Goal: Ask a question

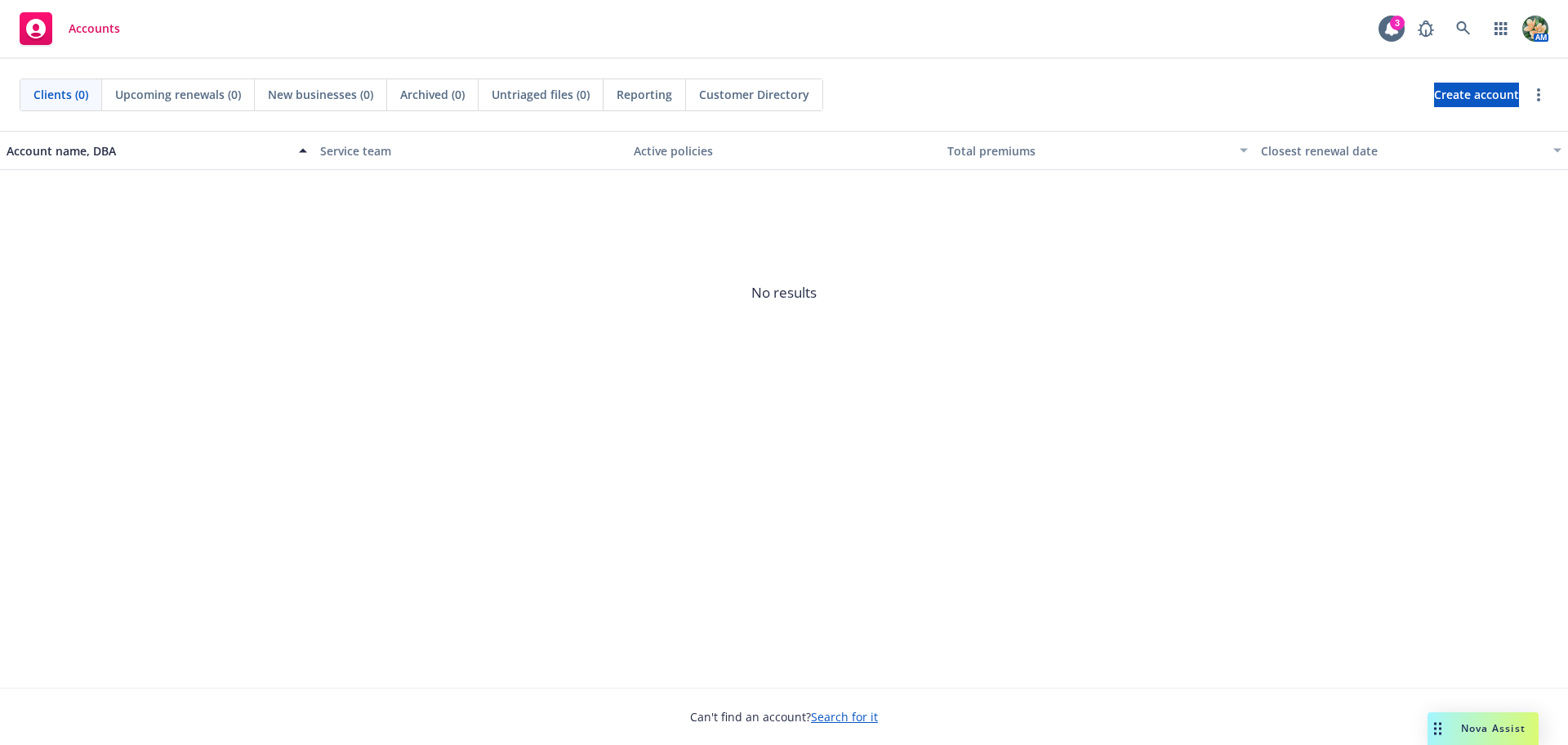
click at [1513, 729] on span "Nova Assist" at bounding box center [1494, 727] width 65 height 14
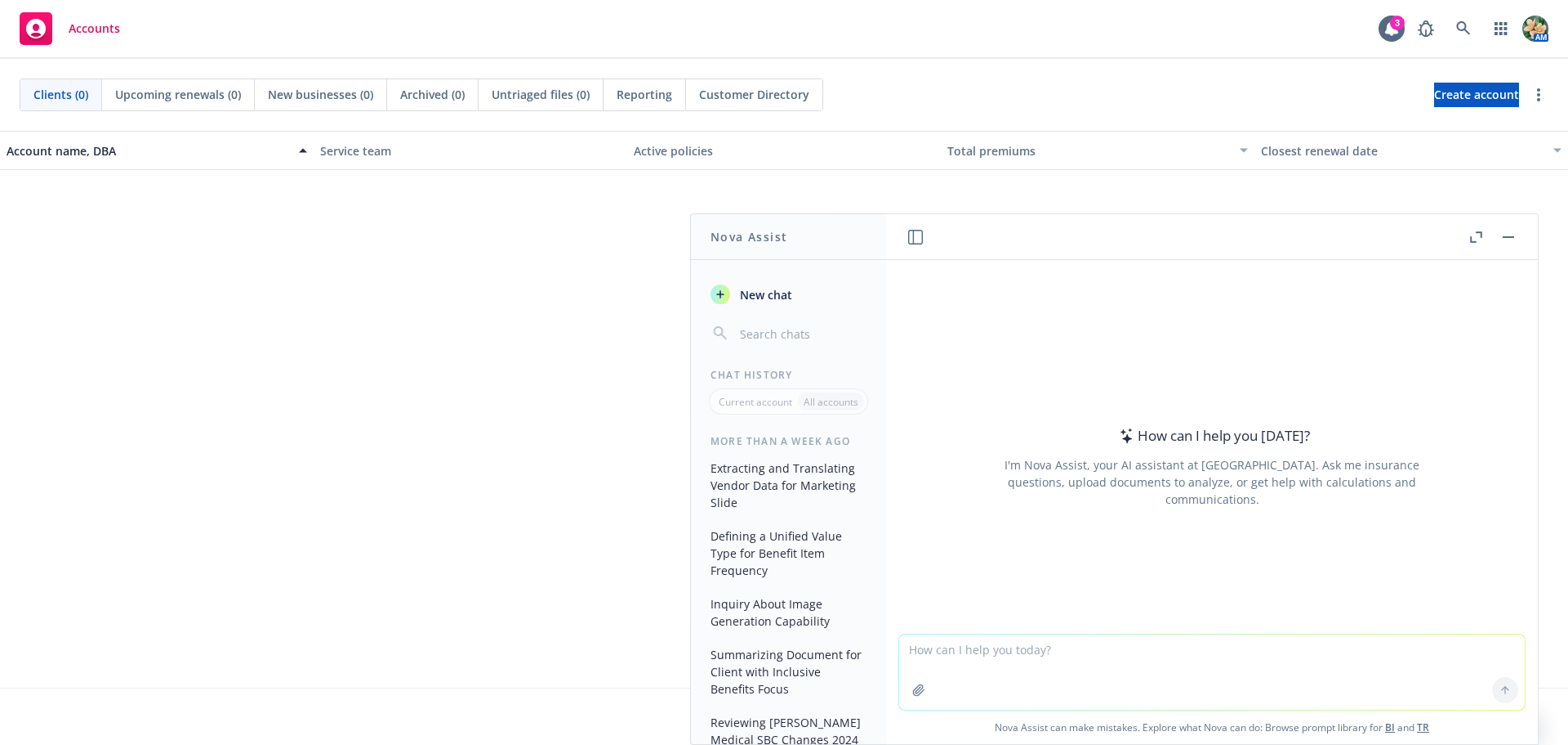
click at [969, 658] on textarea at bounding box center [1213, 672] width 626 height 75
paste textarea "Can you compare these documents and highlight any data that has changed from th…"
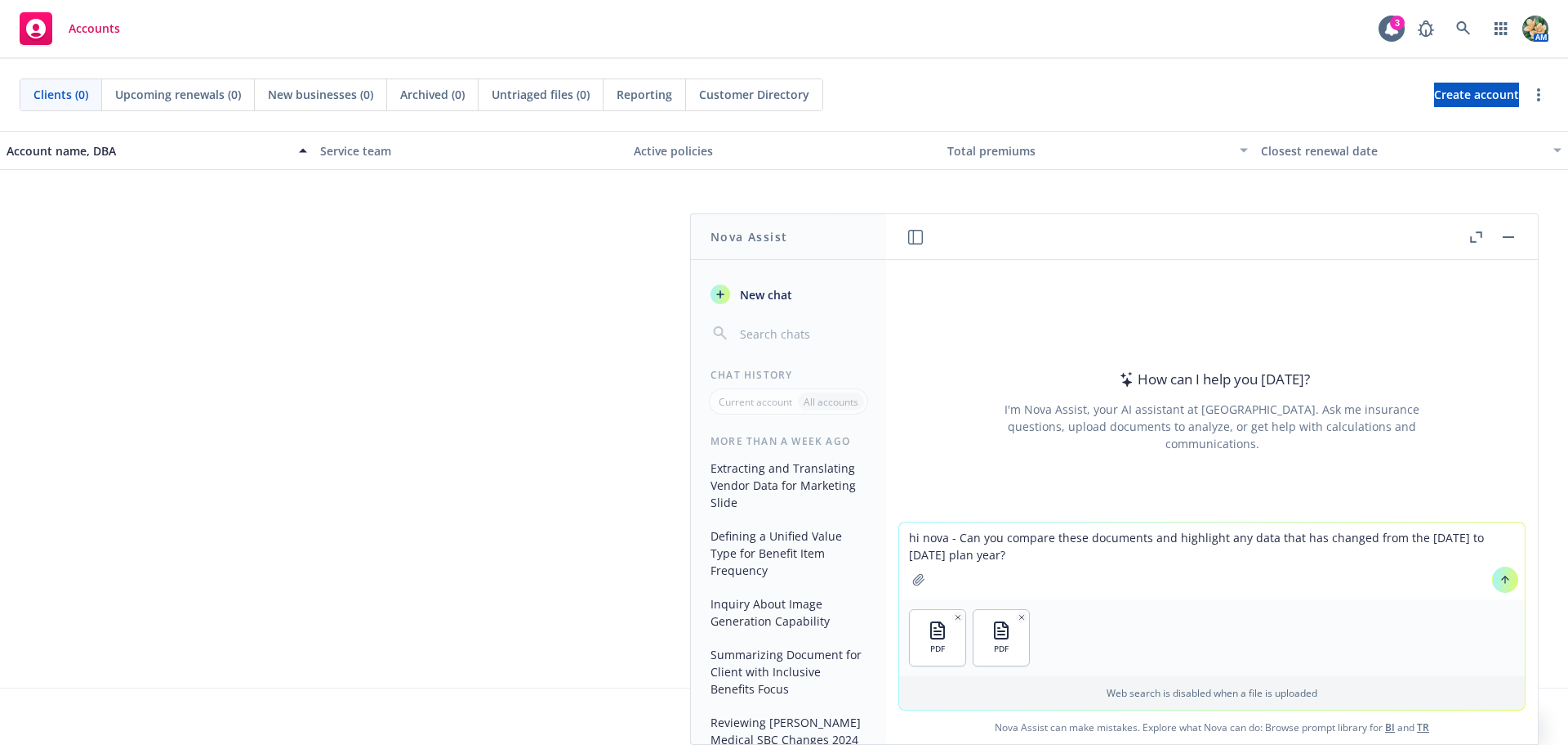
click at [1429, 535] on textarea "hi nova - Can you compare these documents and highlight any data that has chang…" at bounding box center [1213, 561] width 626 height 77
type textarea "hi nova - Can you compare these documents and highlight any data that has chang…"
click at [1499, 584] on icon at bounding box center [1505, 579] width 11 height 11
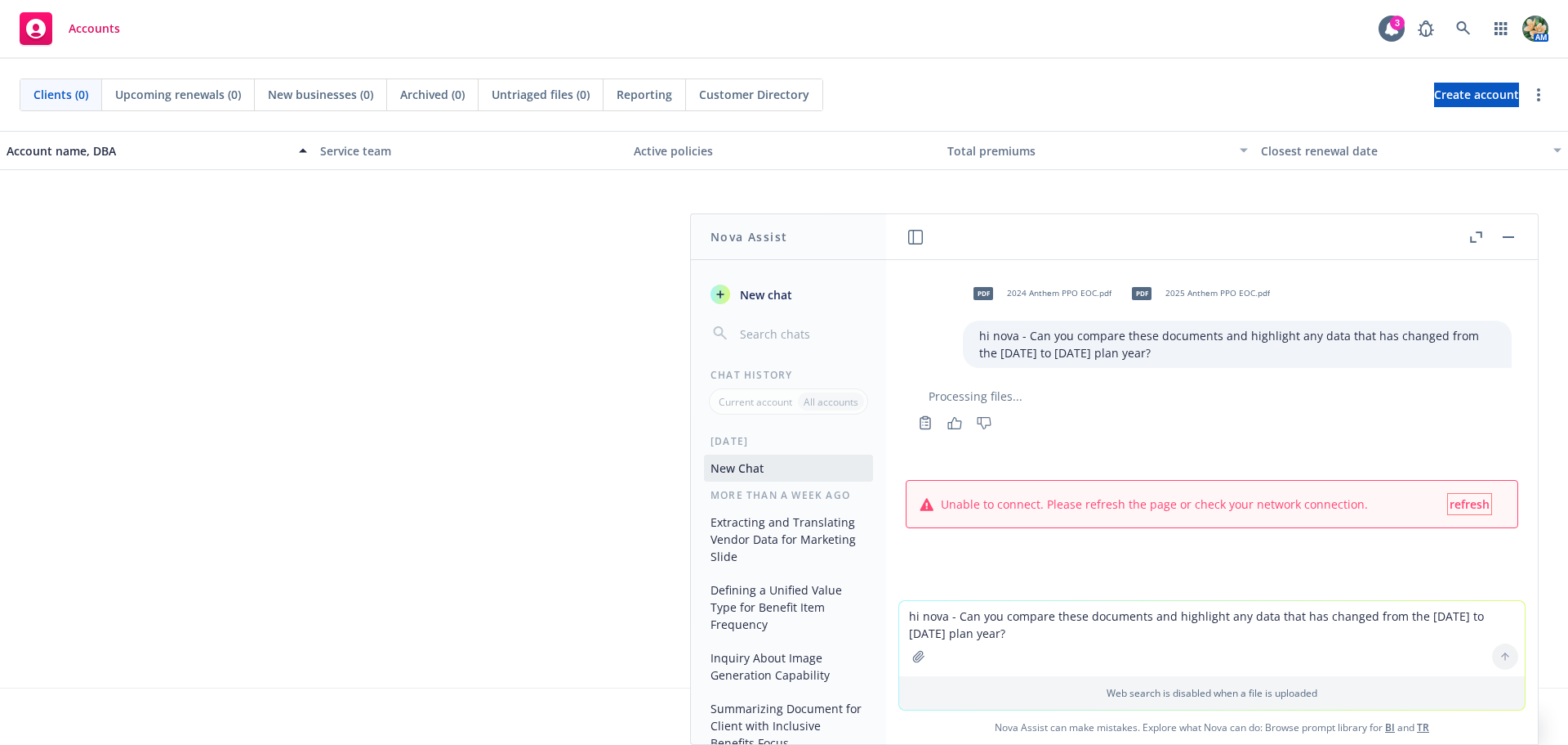
click at [1466, 502] on span "refresh" at bounding box center [1469, 503] width 40 height 16
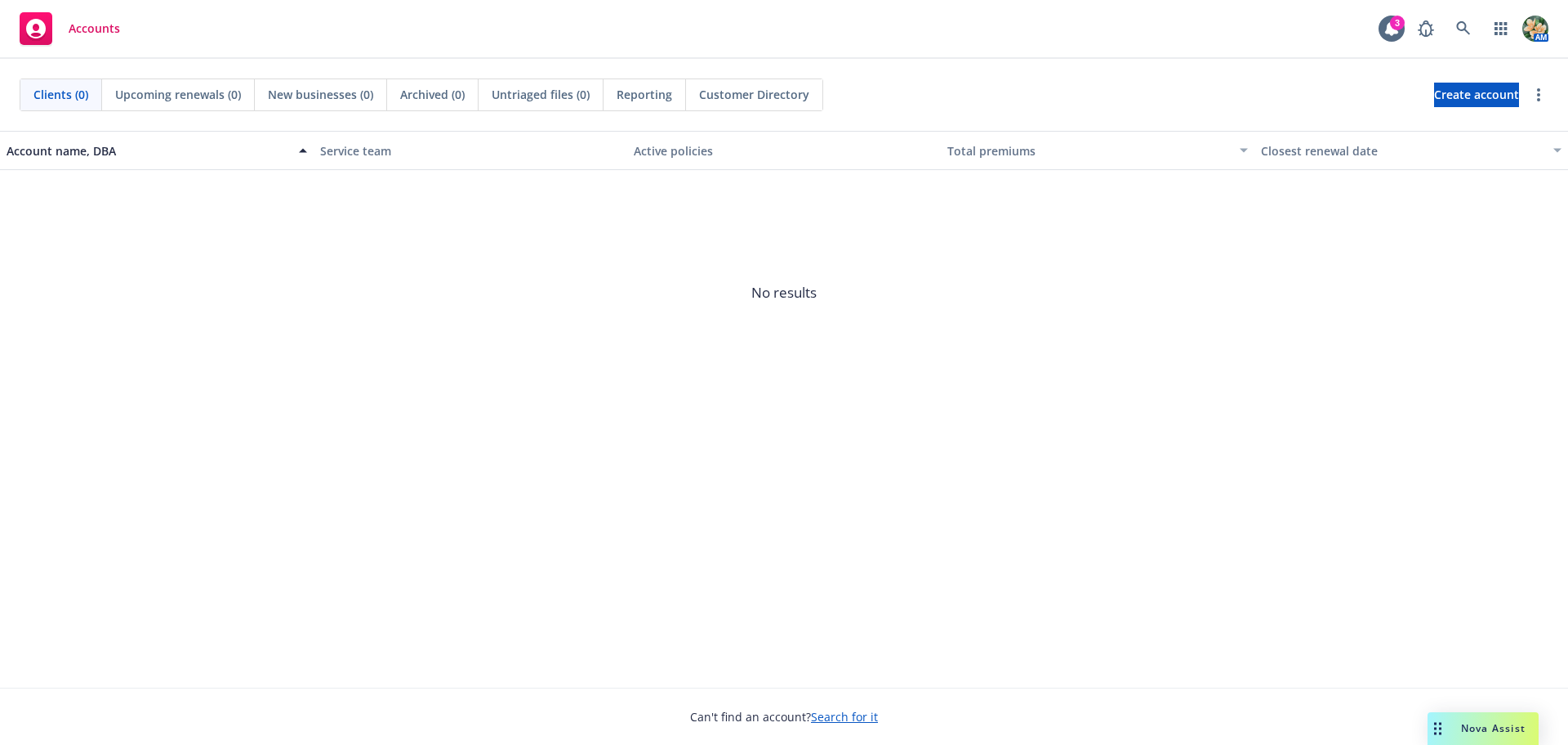
click at [1480, 732] on span "Nova Assist" at bounding box center [1494, 727] width 65 height 14
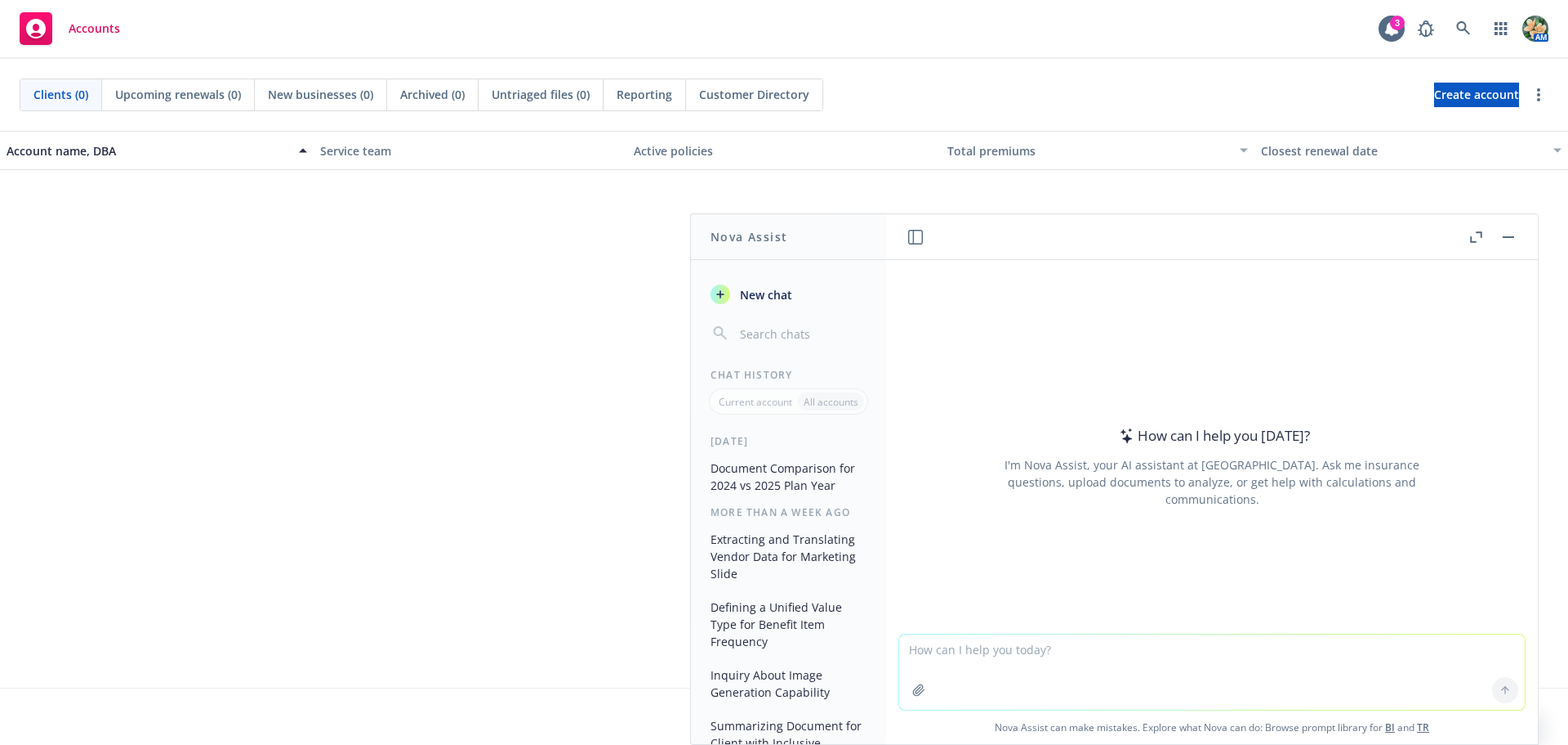
click at [796, 487] on button "Document Comparison for 2024 vs 2025 Plan Year" at bounding box center [789, 476] width 169 height 44
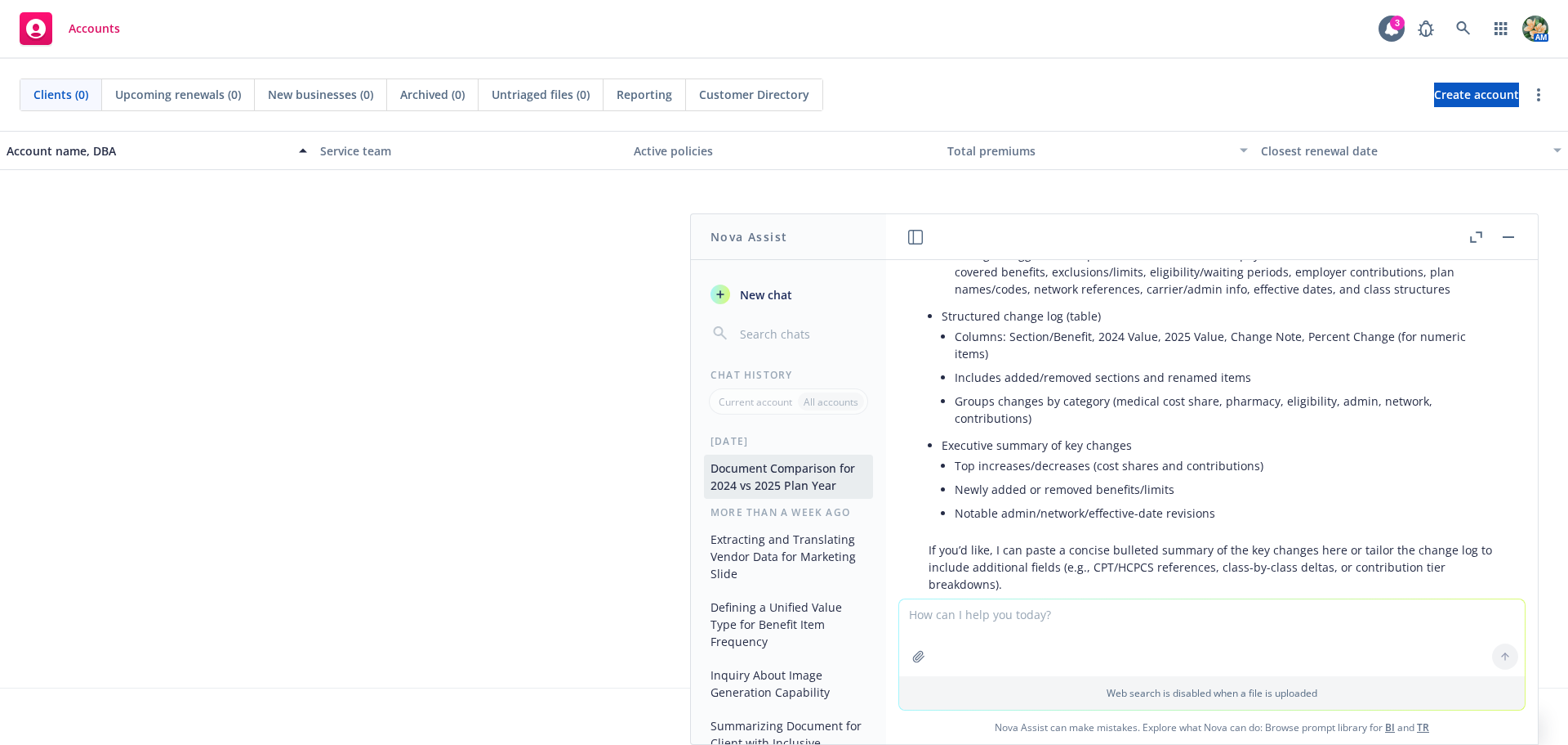
scroll to position [336, 0]
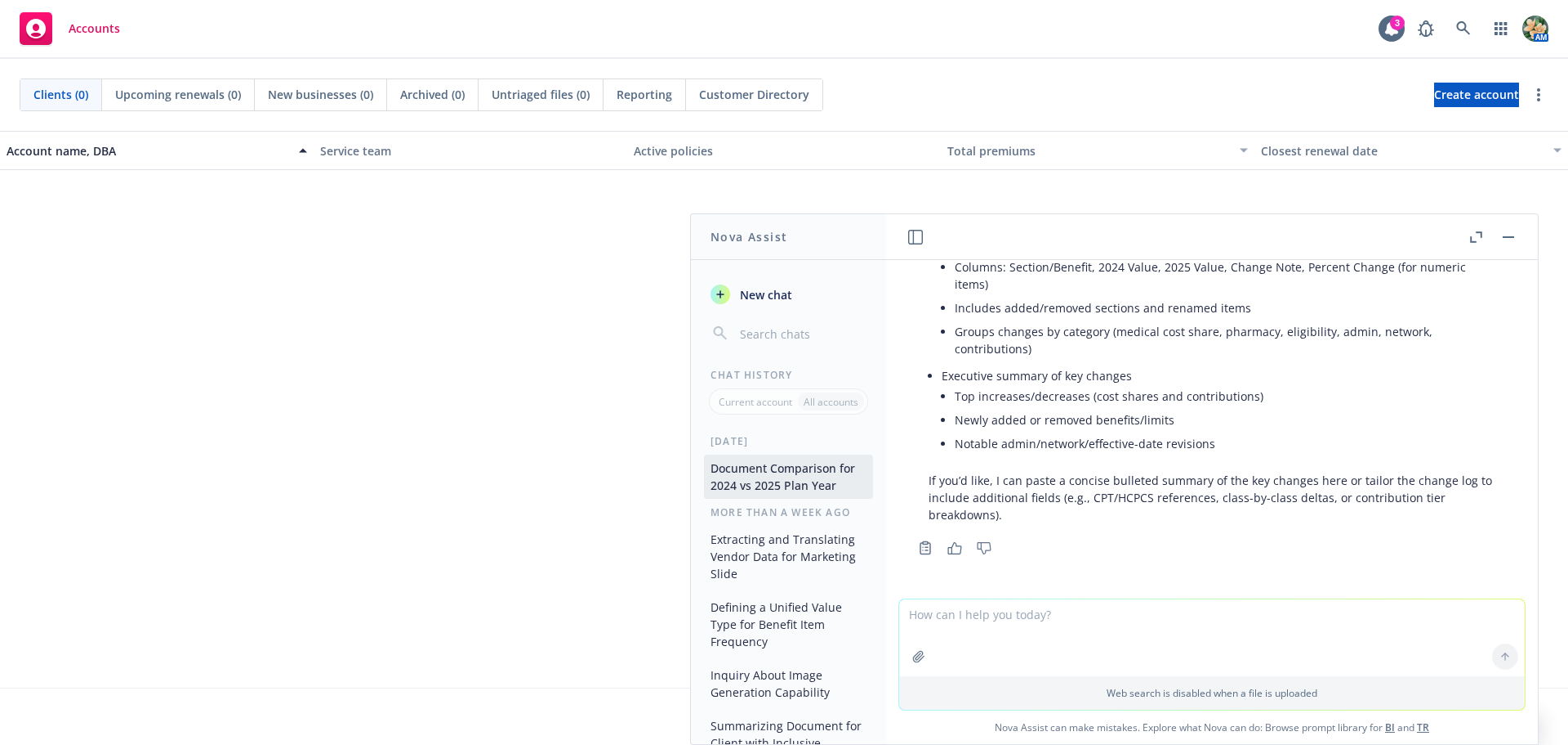
click at [1006, 625] on textarea at bounding box center [1213, 638] width 626 height 77
type textarea "where can i view the redlined document? yes please paste concise bulleted summa…"
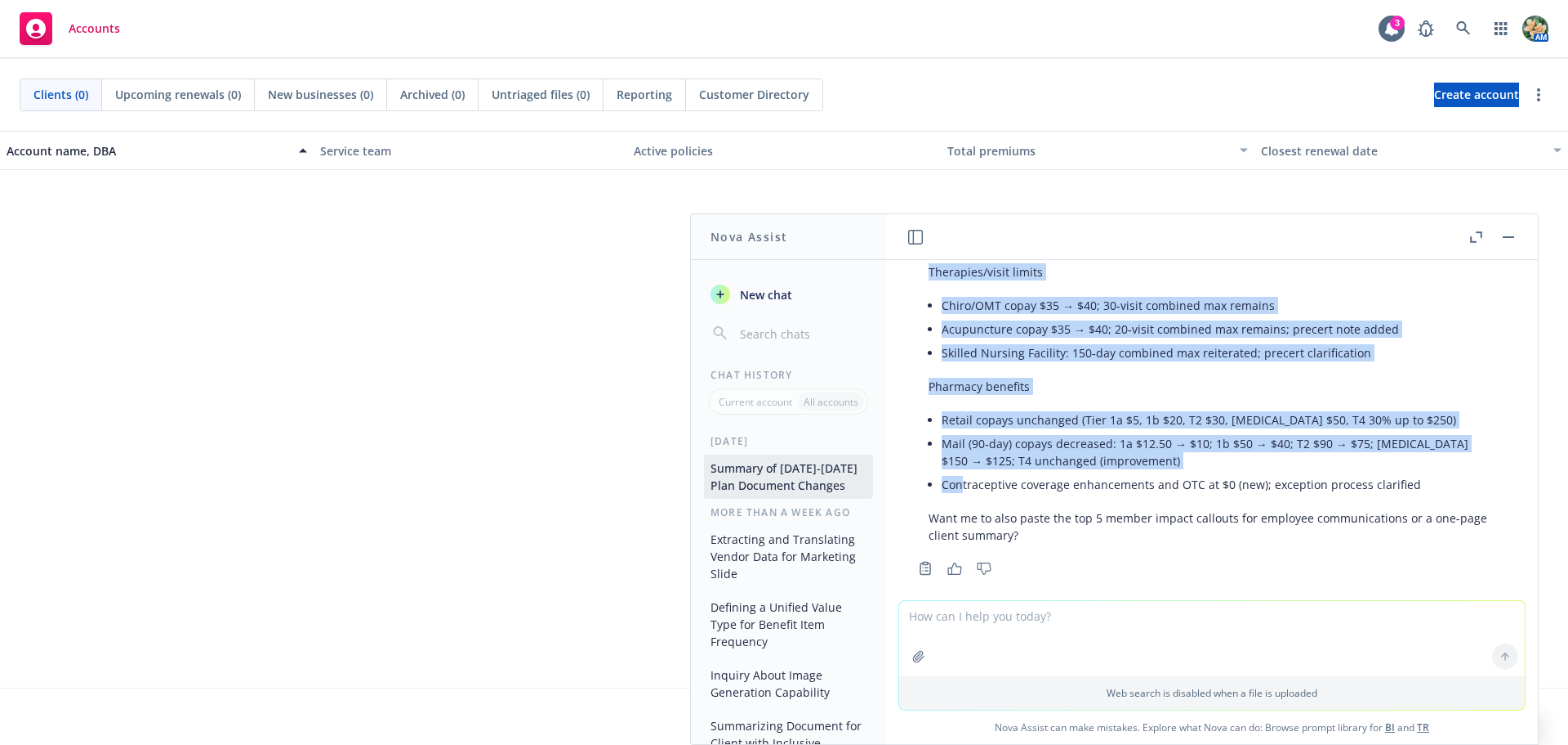
scroll to position [2062, 0]
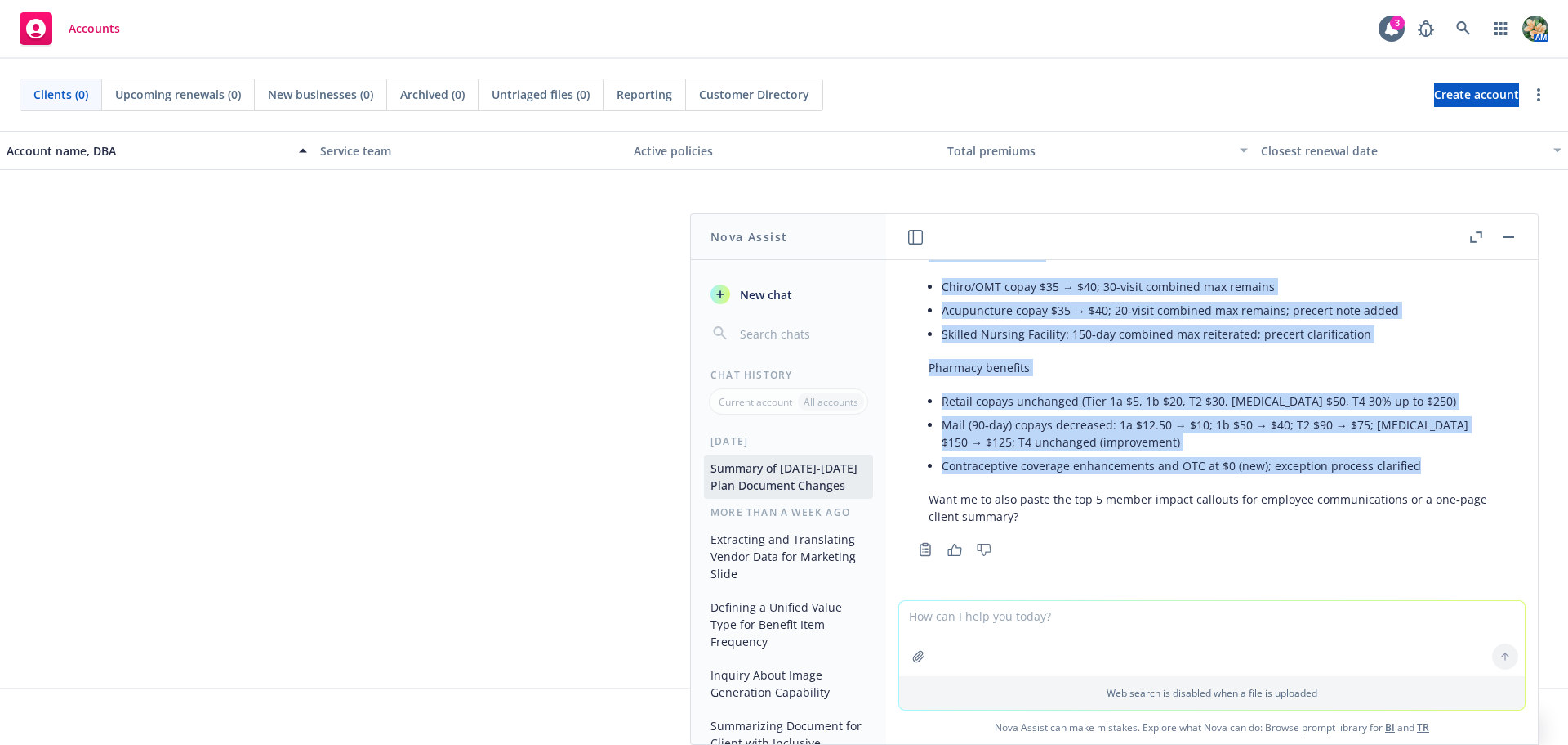
drag, startPoint x: 932, startPoint y: 478, endPoint x: 1444, endPoint y: 463, distance: 512.2
copy div "Concise summary of key changes (2024 → 2025) Plan and dates Plan name/code: Ant…"
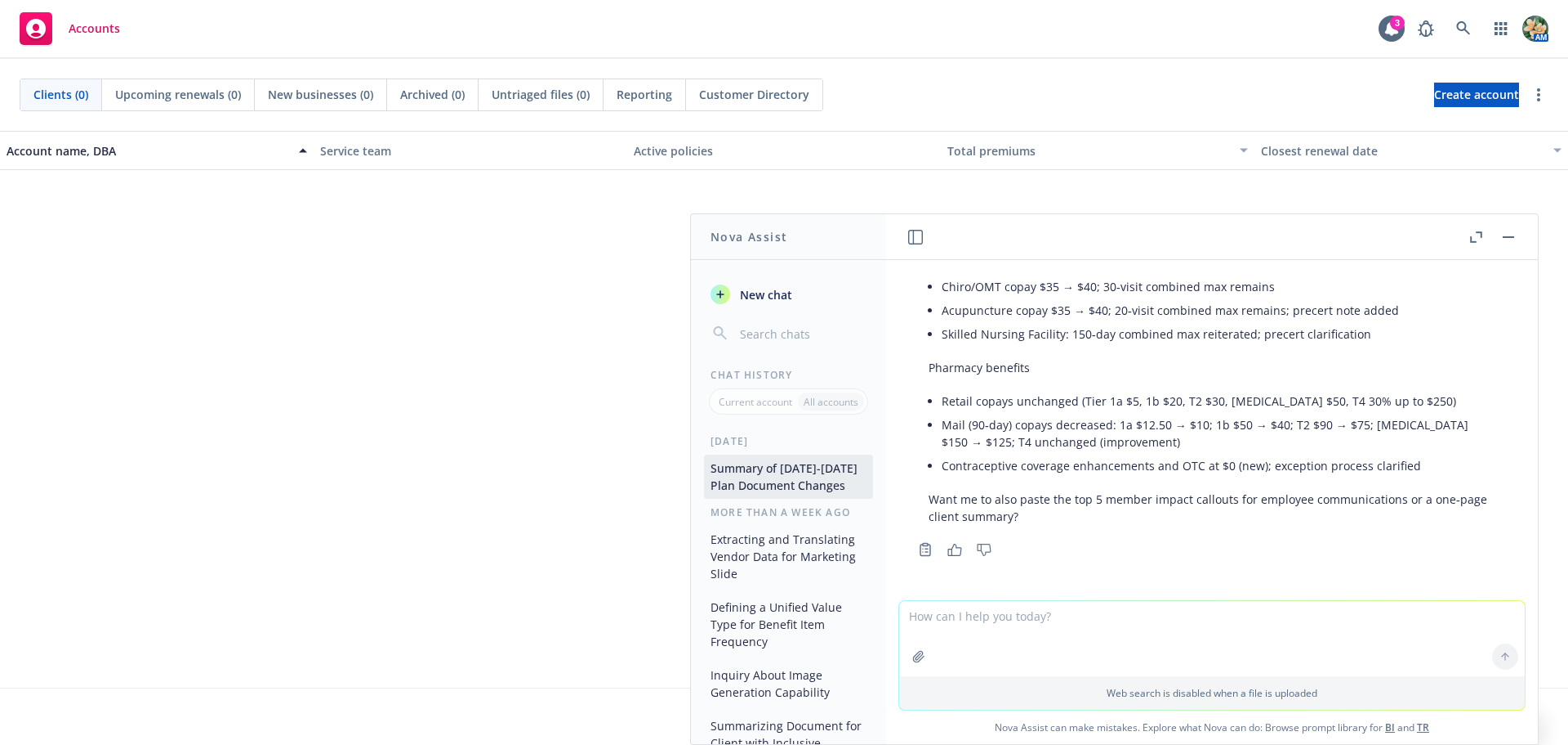
click at [1026, 626] on textarea at bounding box center [1213, 639] width 626 height 75
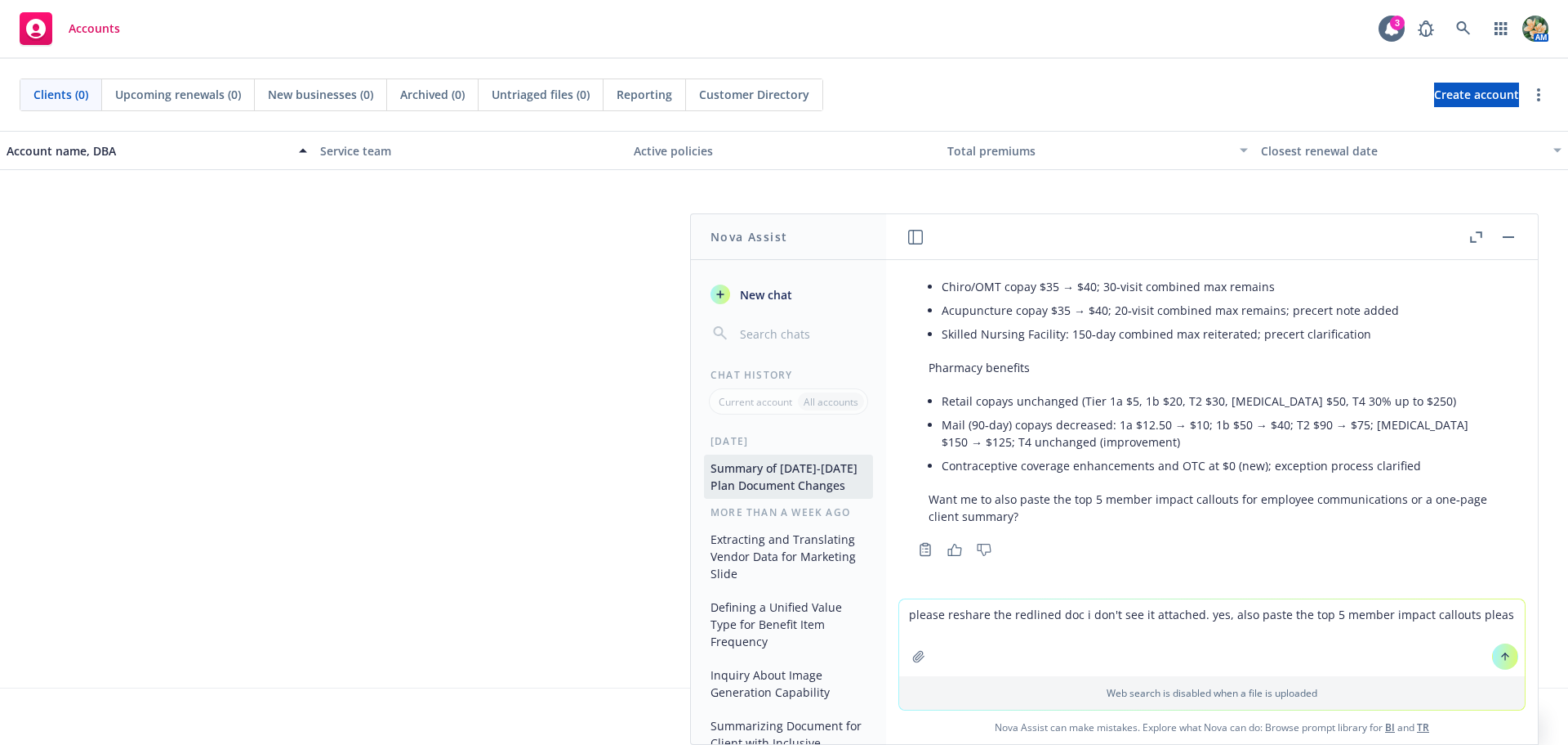
type textarea "please reshare the redlined doc i don't see it attached. yes, also paste the to…"
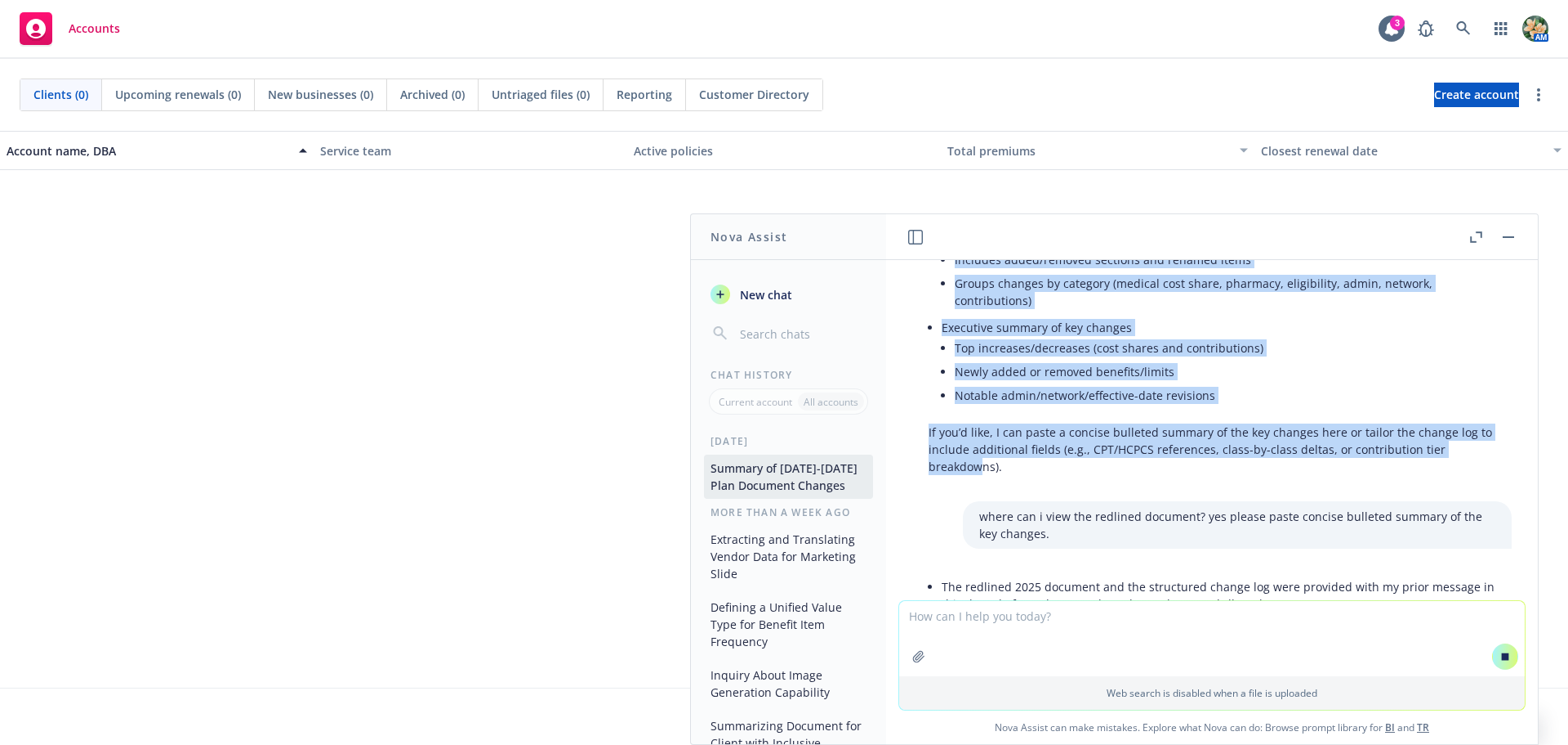
scroll to position [409, 0]
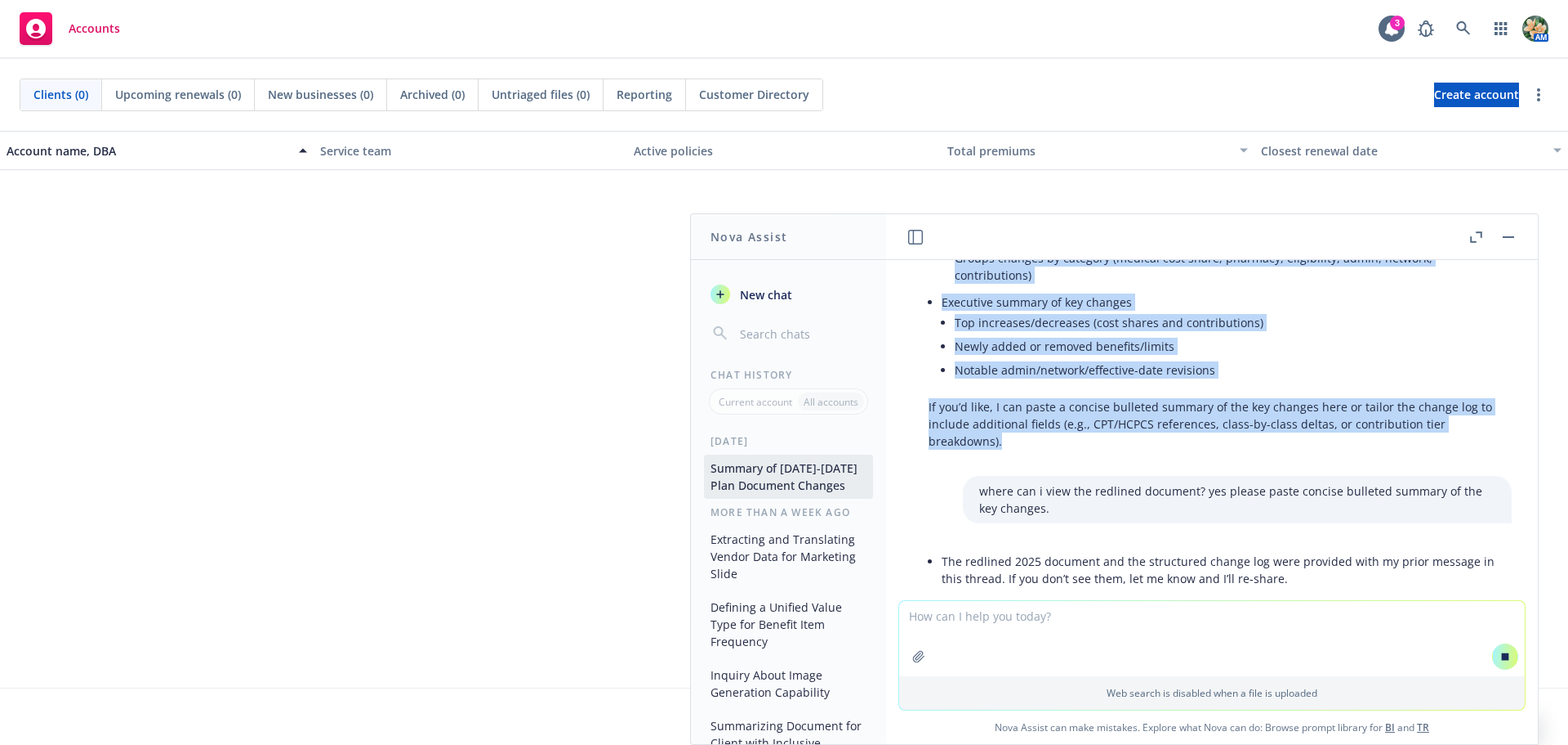
drag, startPoint x: 925, startPoint y: 436, endPoint x: 1023, endPoint y: 445, distance: 98.4
click at [1023, 445] on div "I compared the 2024 and 2025 plan documents and produced the following: Redline…" at bounding box center [1213, 217] width 600 height 478
copy div "Redlined 2025 document Visually highlights all year-over-year changes directly …"
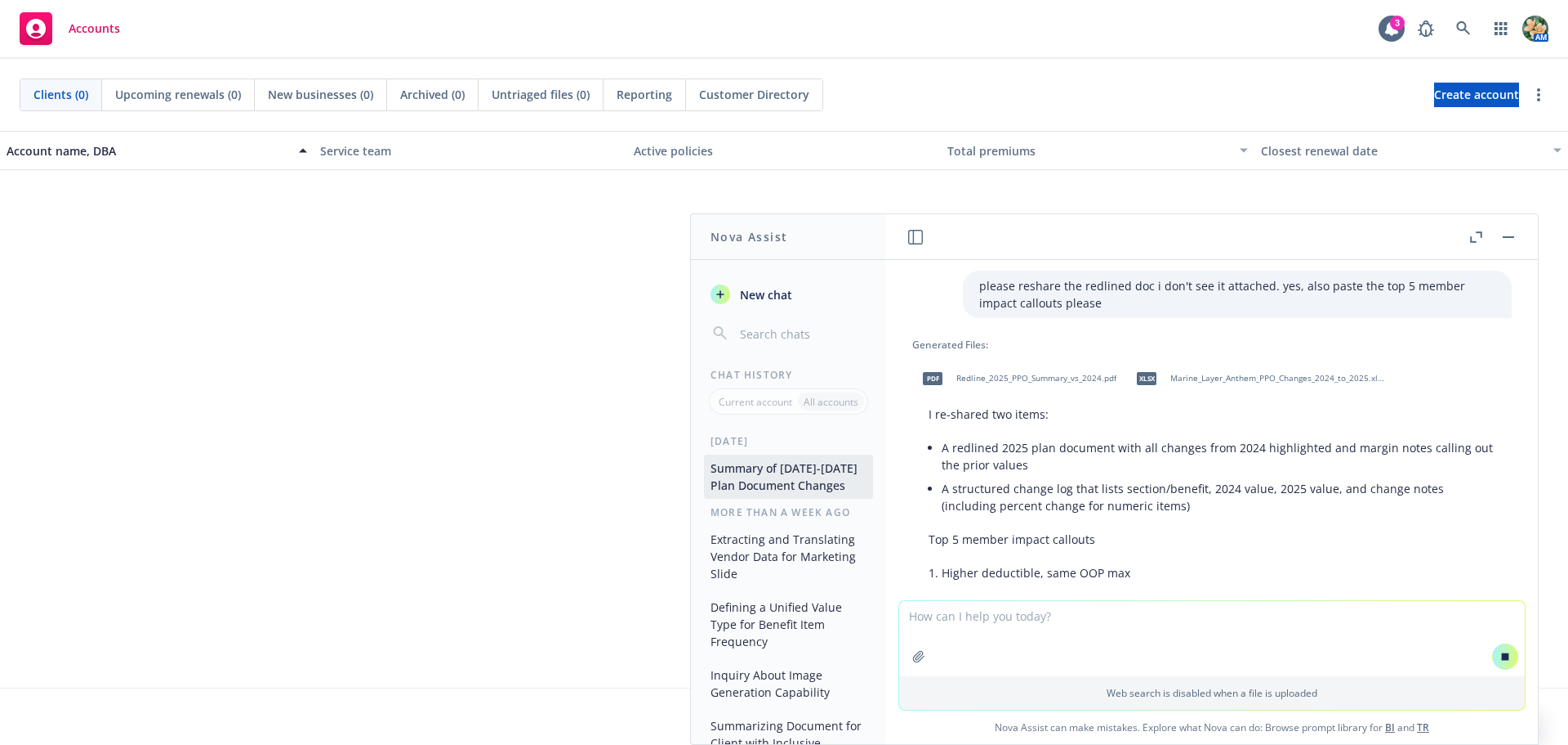
scroll to position [2258, 0]
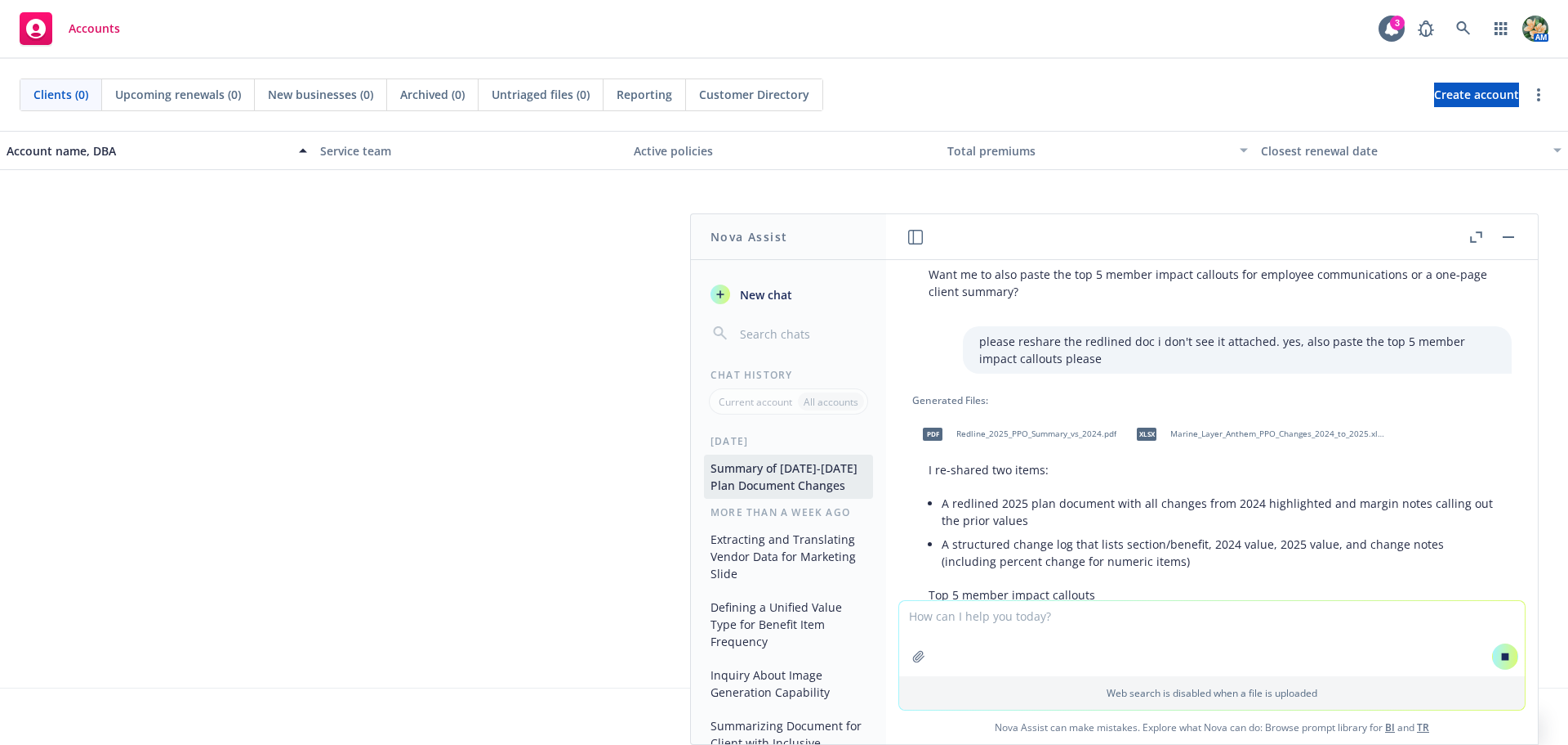
click at [1057, 427] on div "pdf Redline_2025_PPO_Summary_vs_2024.pdf" at bounding box center [1016, 434] width 208 height 40
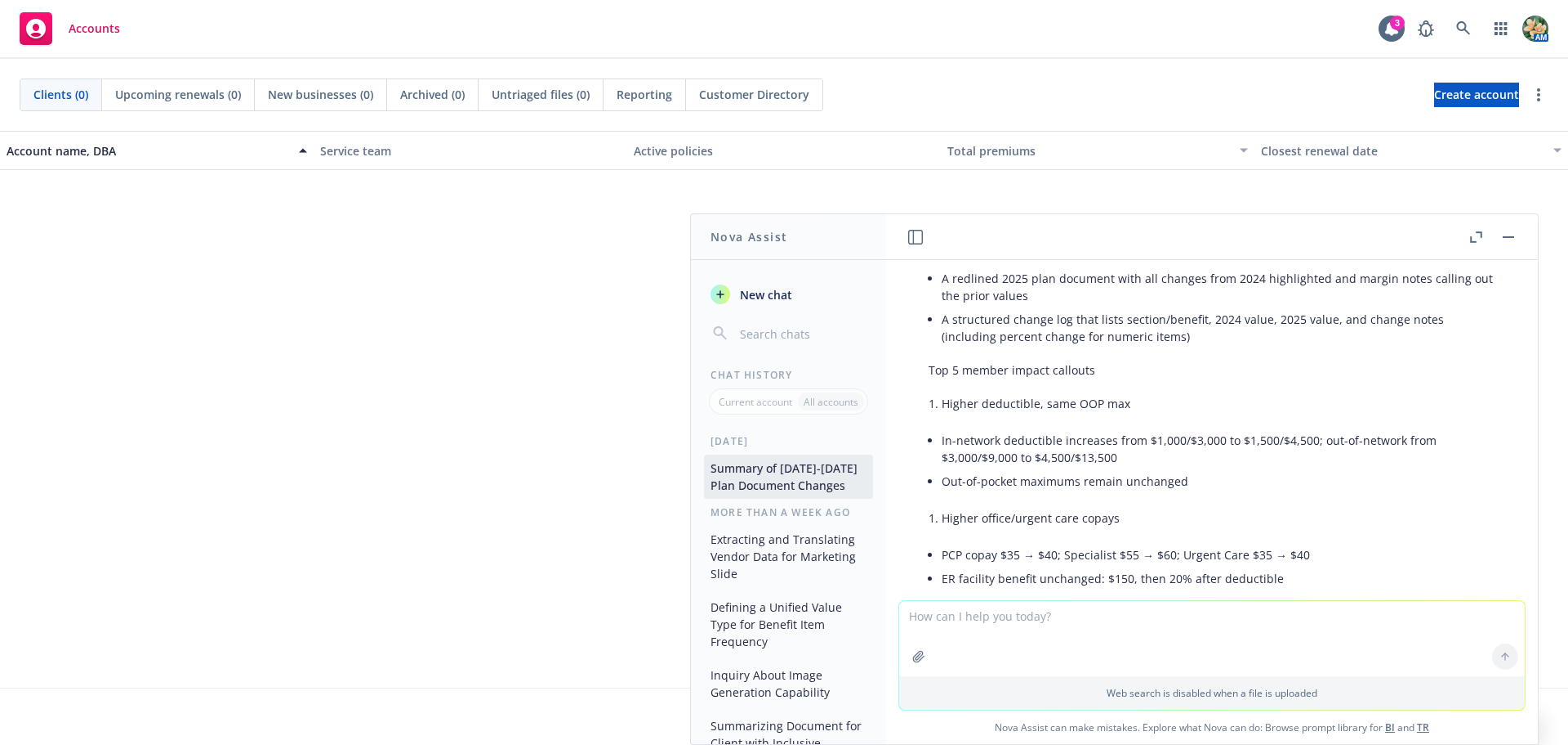
scroll to position [2378, 0]
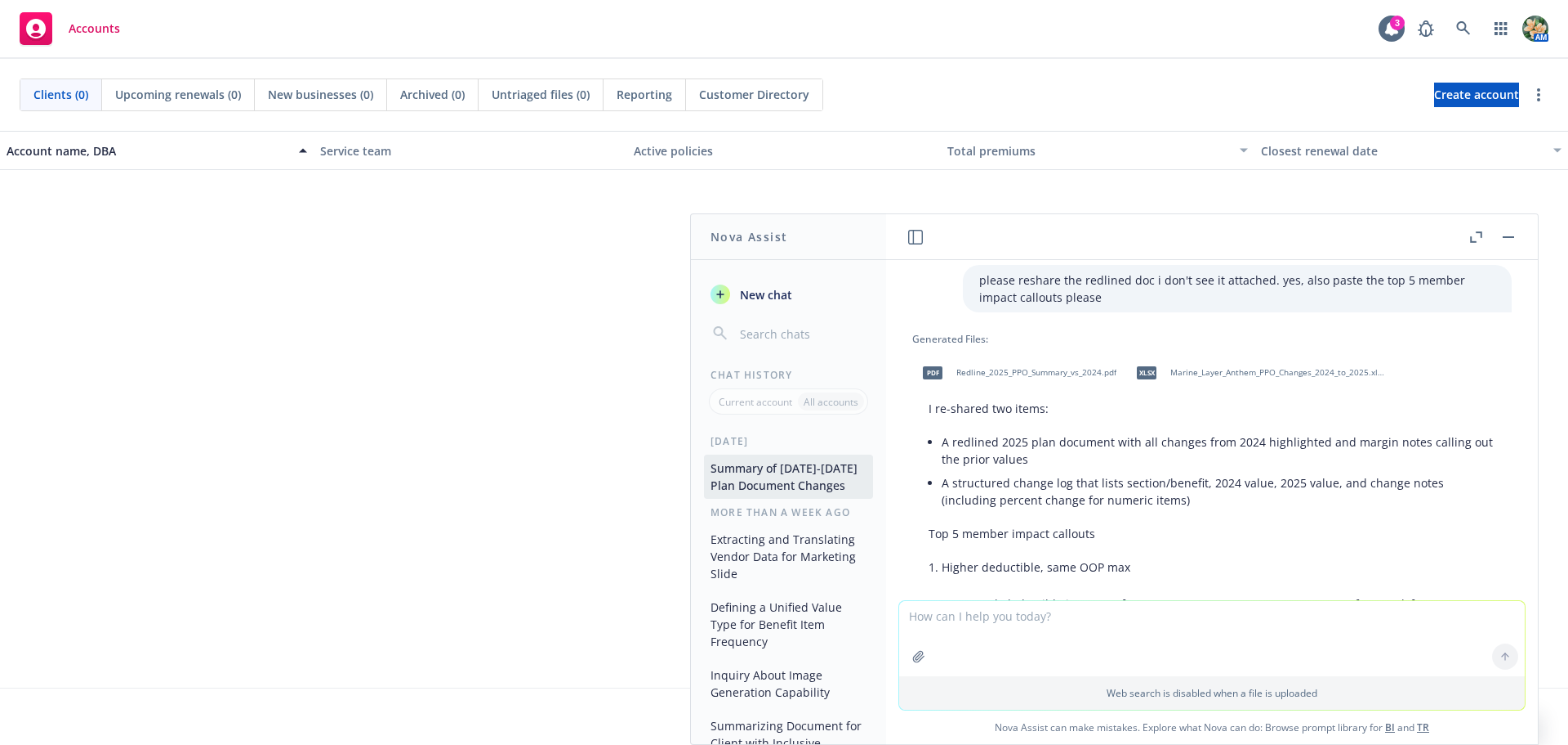
click at [1242, 373] on span "Marine_Layer_Anthem_PPO_Changes_2024_to_2025.xlsx" at bounding box center [1278, 372] width 214 height 10
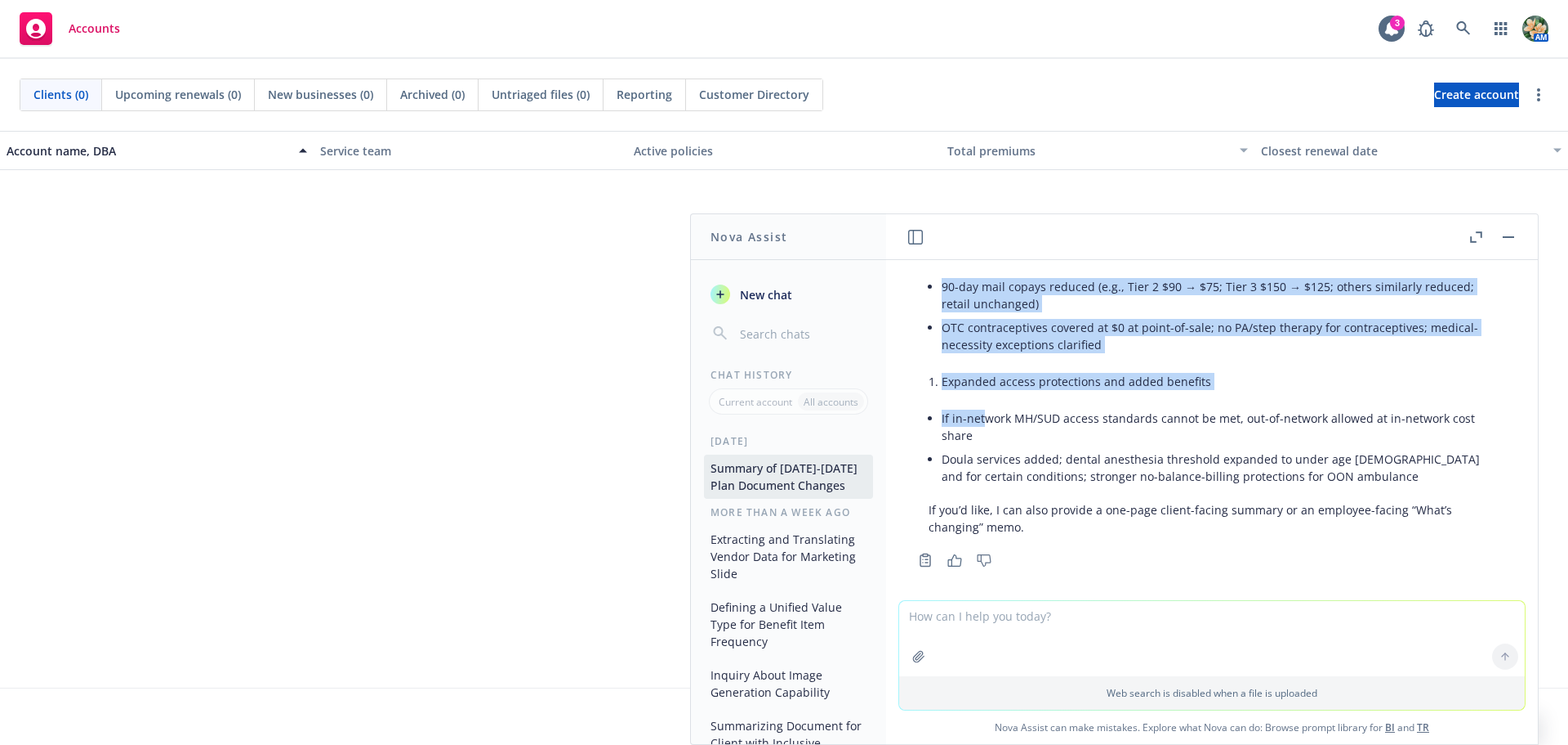
scroll to position [3032, 0]
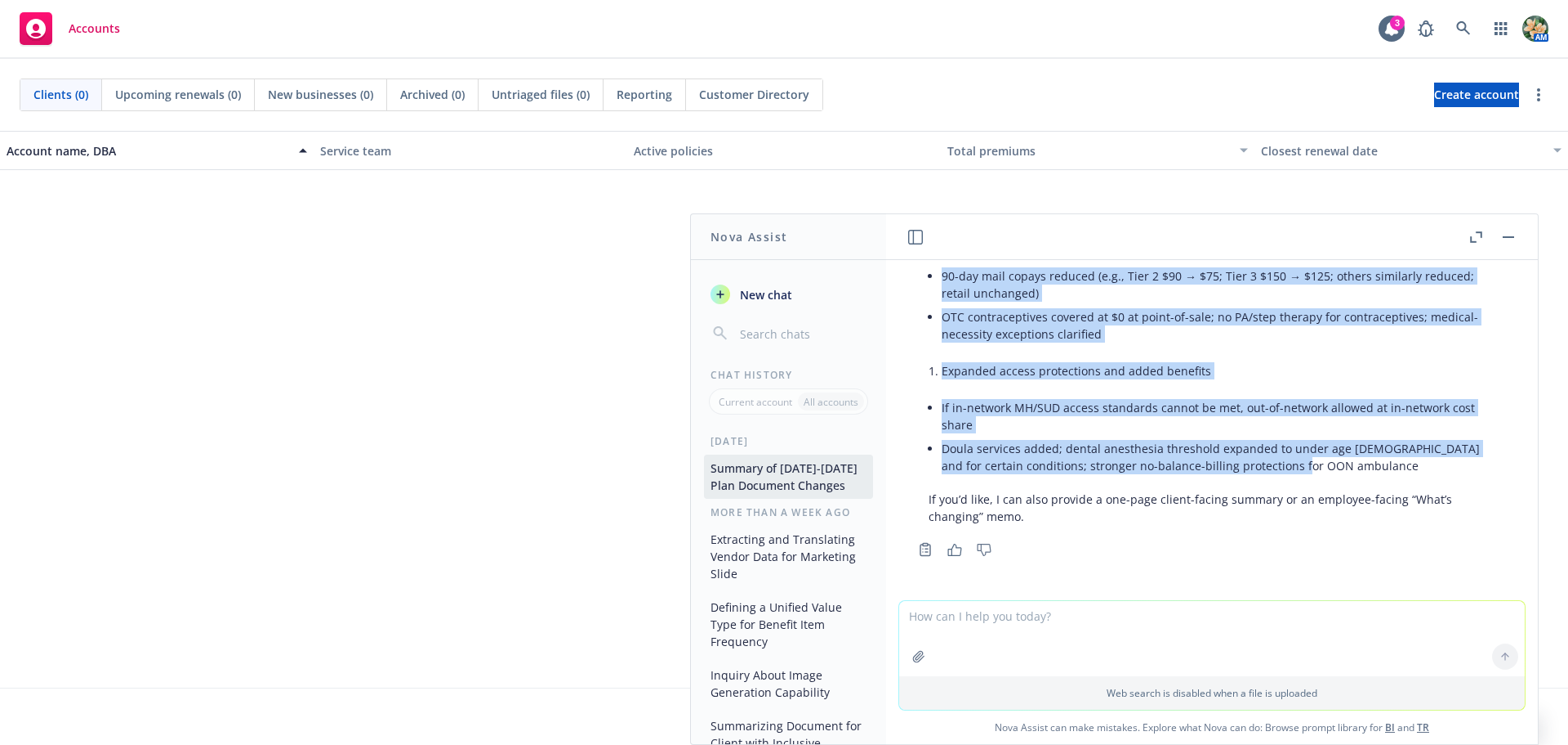
drag, startPoint x: 923, startPoint y: 372, endPoint x: 1350, endPoint y: 472, distance: 438.6
click at [1350, 472] on div "I re-shared two items: A redlined 2025 plan document with all changes from 2024…" at bounding box center [1213, 135] width 600 height 792
copy div "Top 5 member impact callouts Higher deductible, same OOP max In-network deducti…"
click at [1206, 417] on li "If in-network MH/SUD access standards cannot be met, out-of-network allowed at …" at bounding box center [1218, 416] width 554 height 40
